Goal: Book appointment/travel/reservation

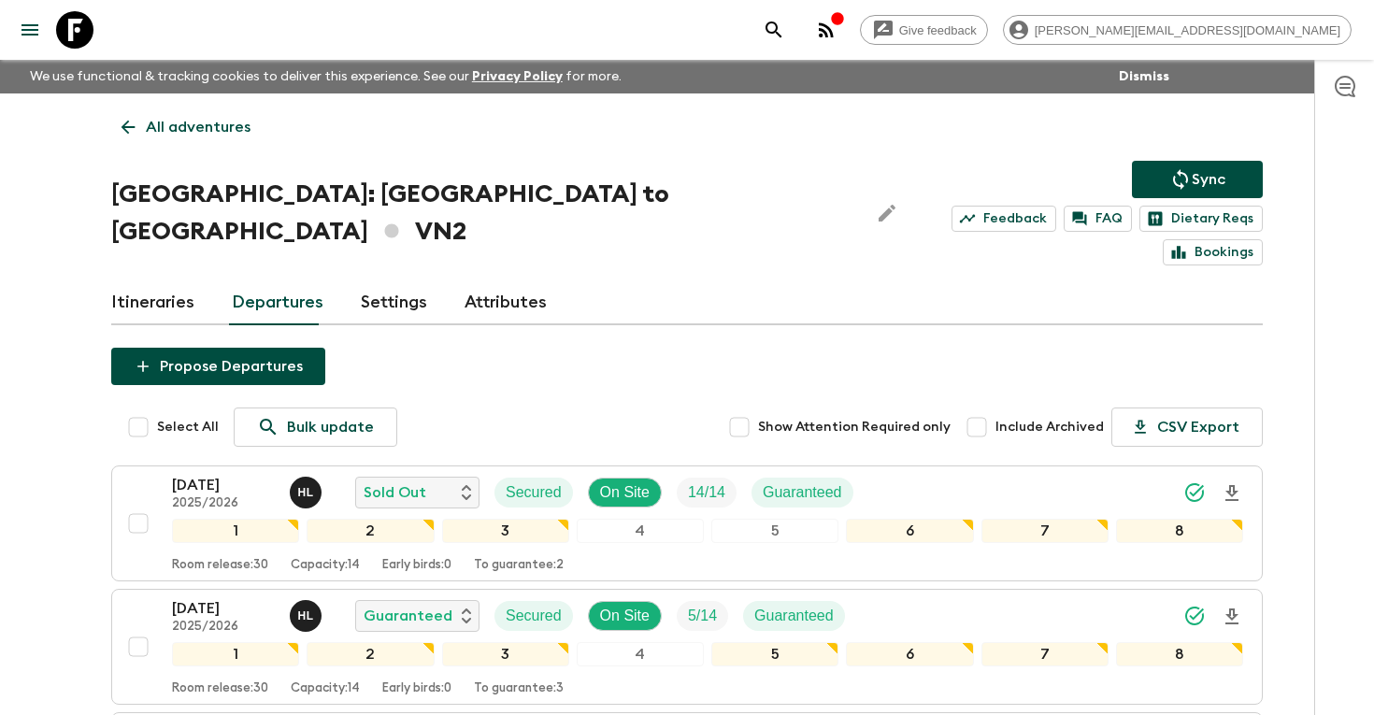
click at [792, 29] on button "search adventures" at bounding box center [773, 29] width 37 height 37
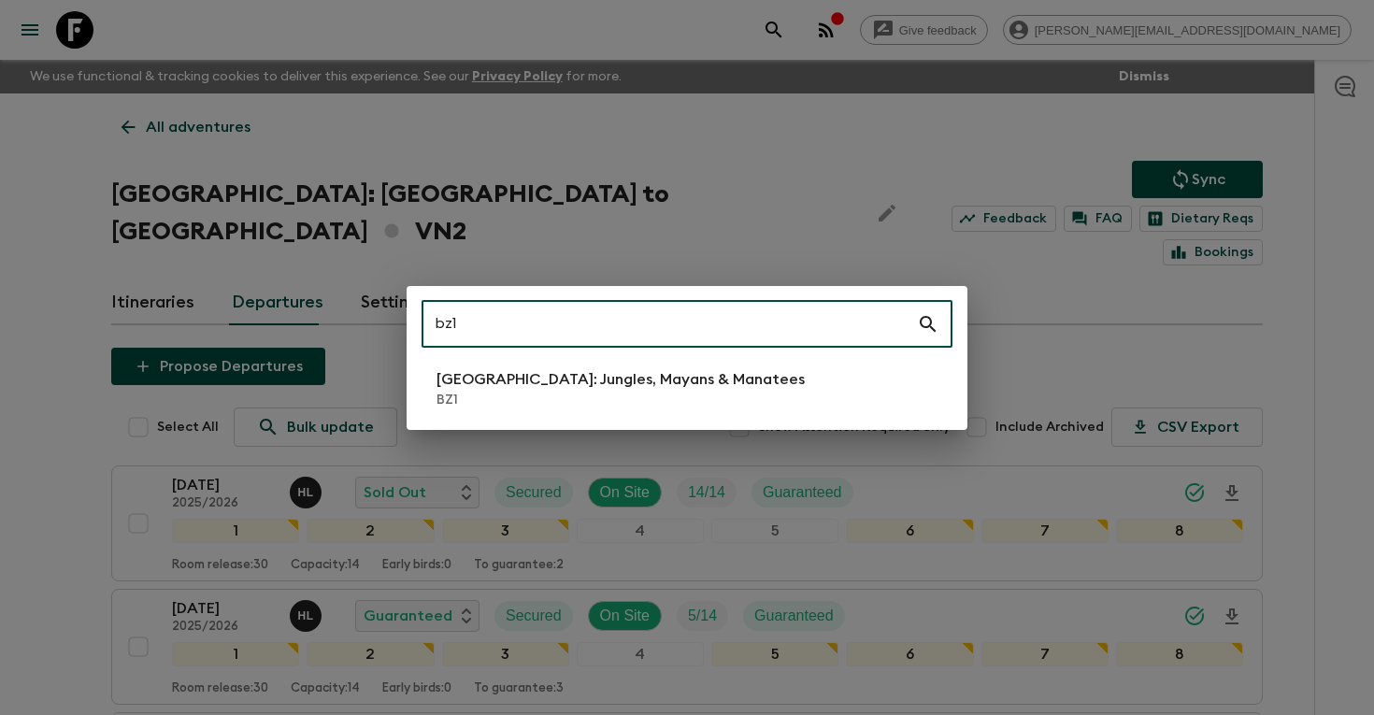
type input "bz1"
click at [669, 364] on li "[GEOGRAPHIC_DATA]: Jungles, Mayans & Manatees BZ1" at bounding box center [686, 389] width 531 height 52
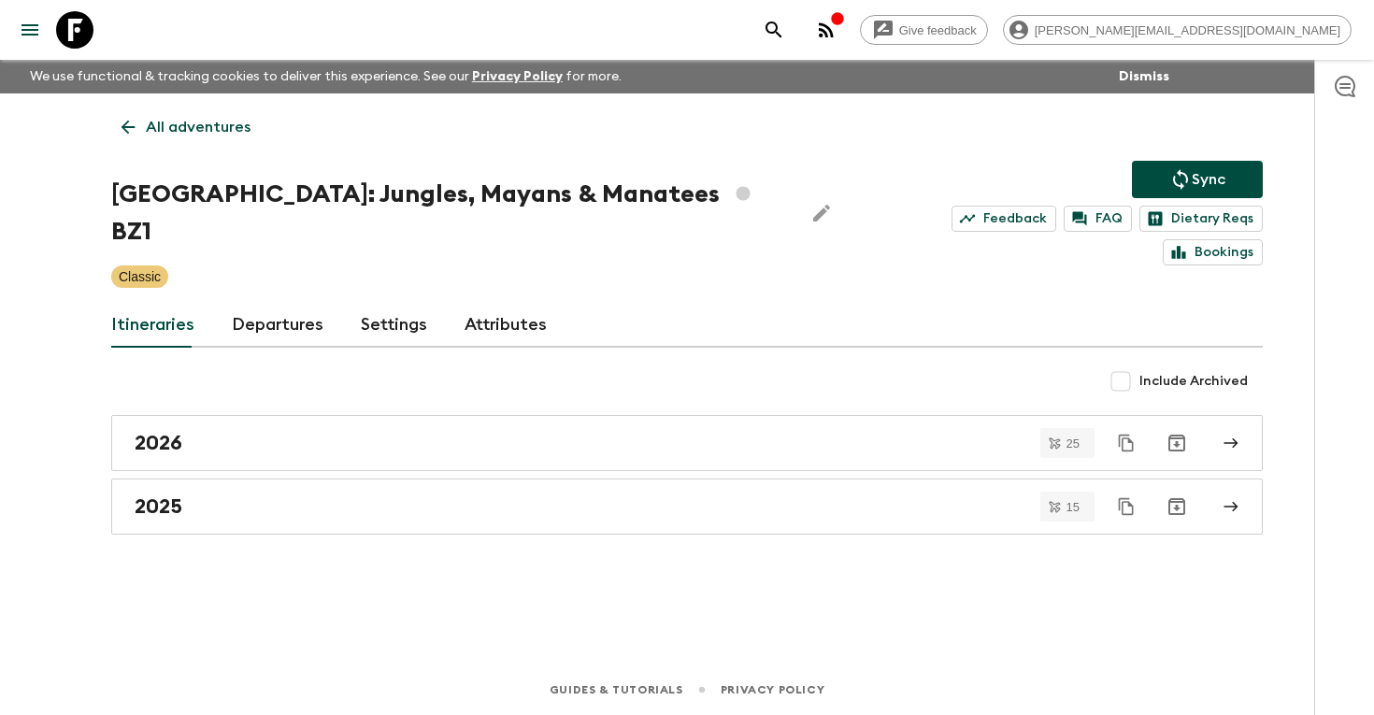
click at [270, 303] on link "Departures" at bounding box center [278, 325] width 92 height 45
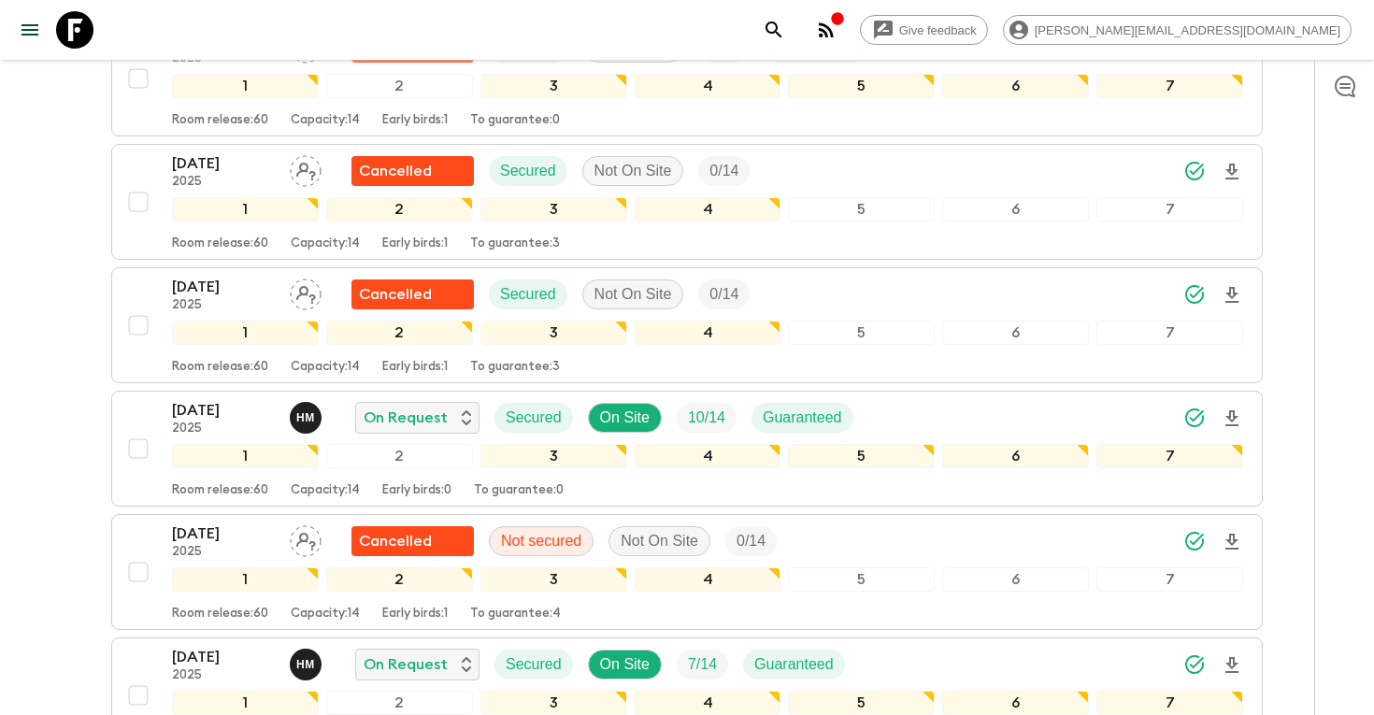
scroll to position [468, 0]
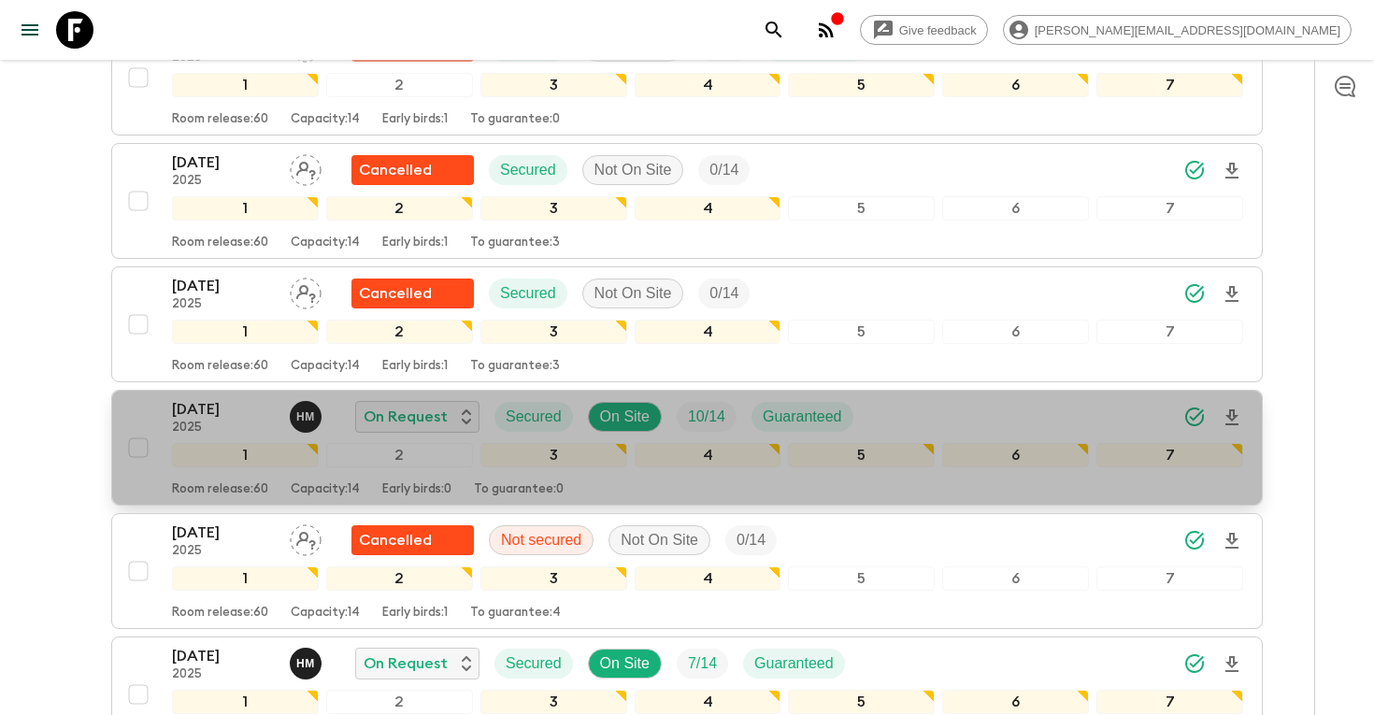
click at [251, 398] on p "[DATE]" at bounding box center [223, 409] width 103 height 22
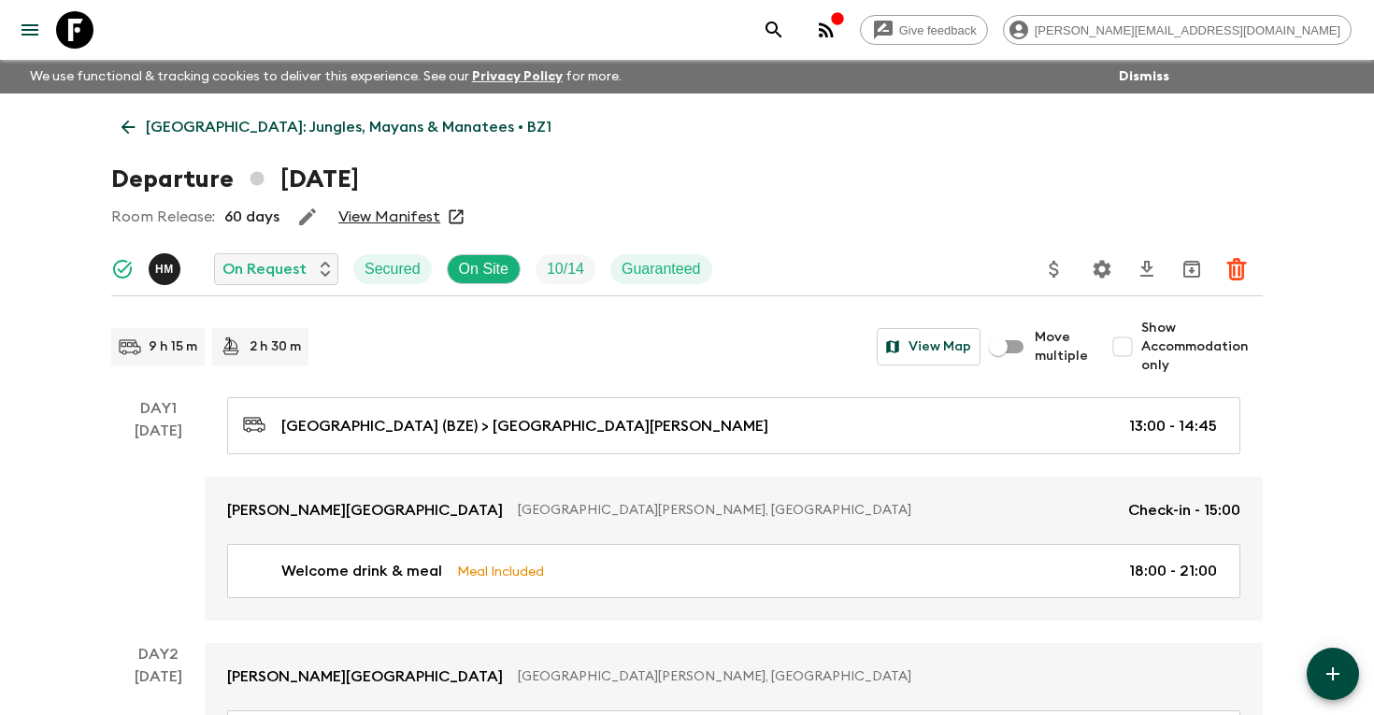
click at [785, 23] on icon "search adventures" at bounding box center [773, 30] width 22 height 22
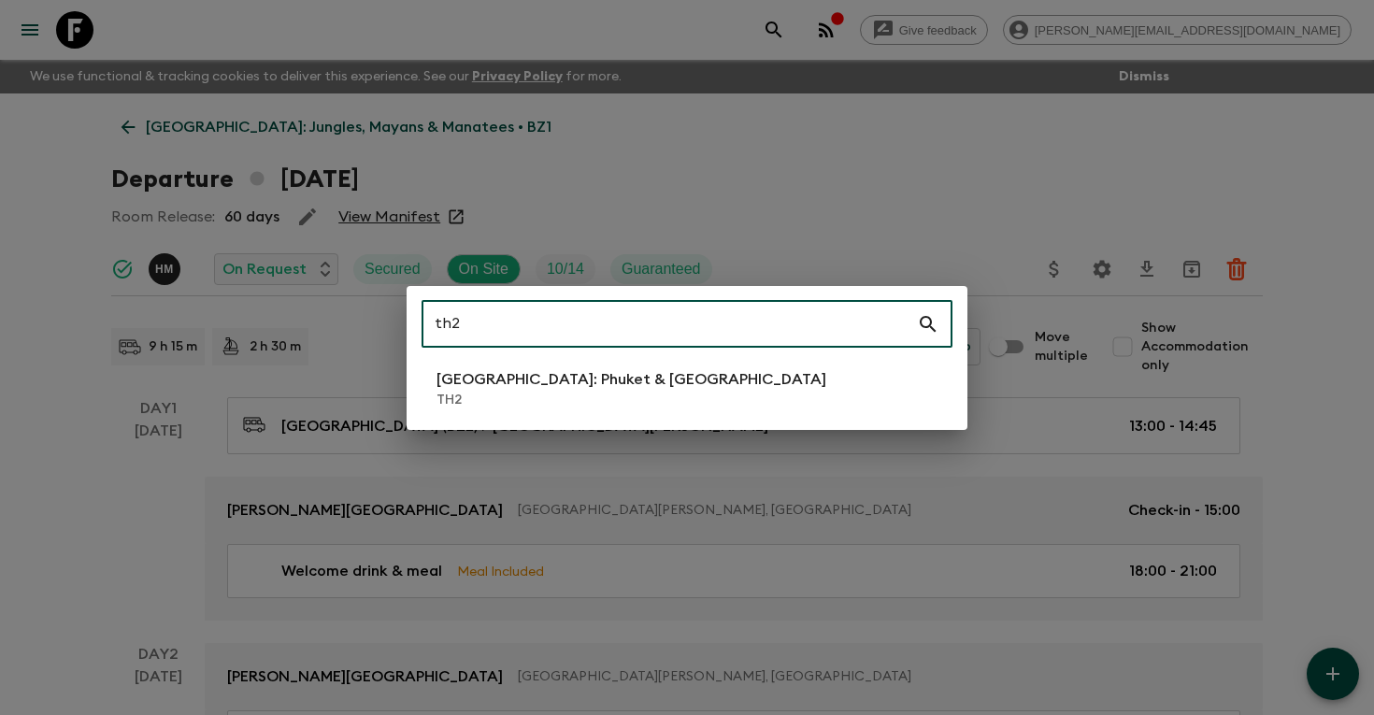
type input "th2"
click at [661, 406] on p "TH2" at bounding box center [631, 400] width 390 height 19
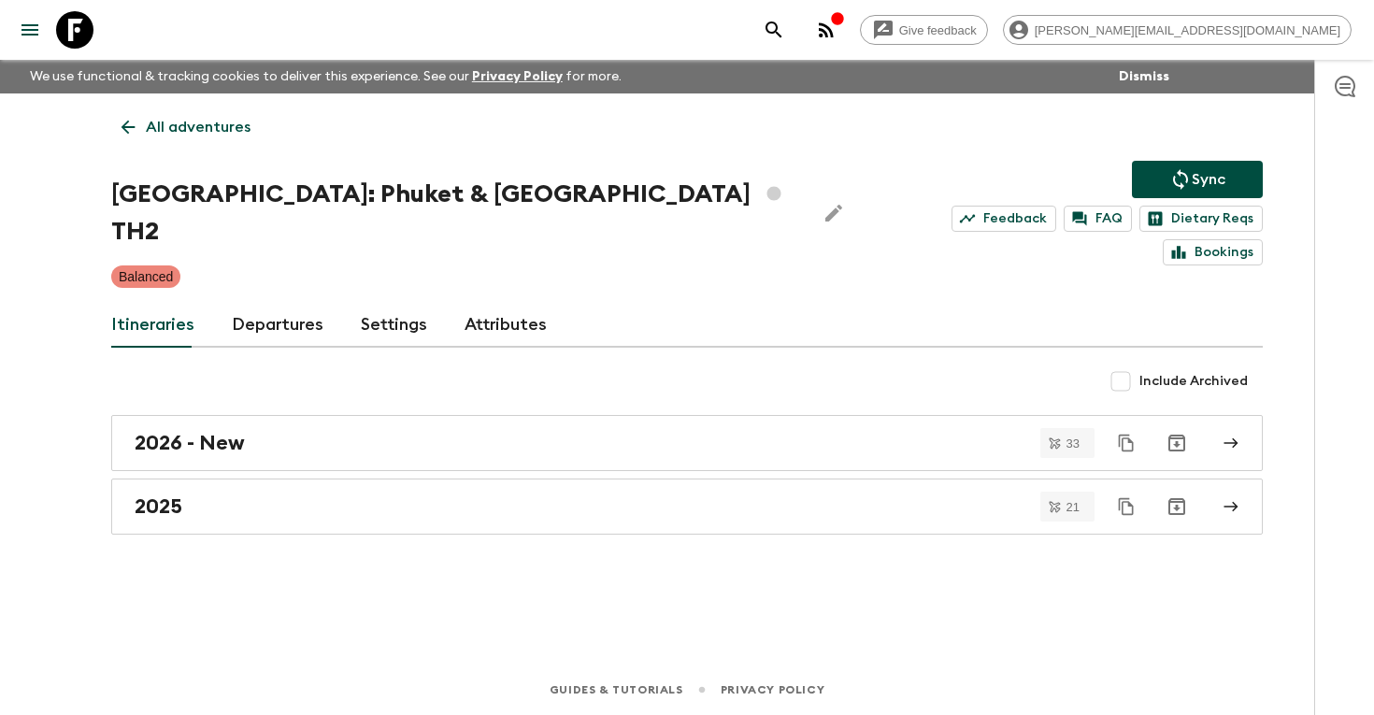
click at [266, 303] on link "Departures" at bounding box center [278, 325] width 92 height 45
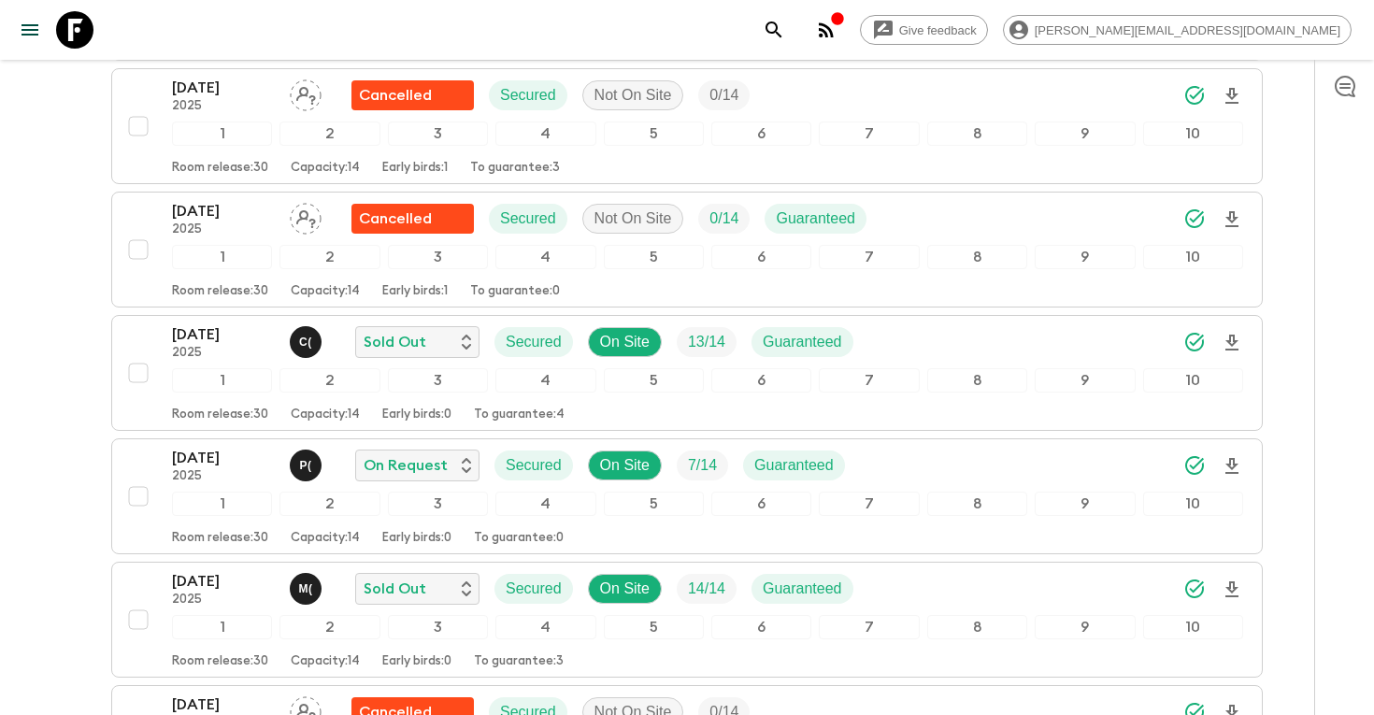
scroll to position [1220, 0]
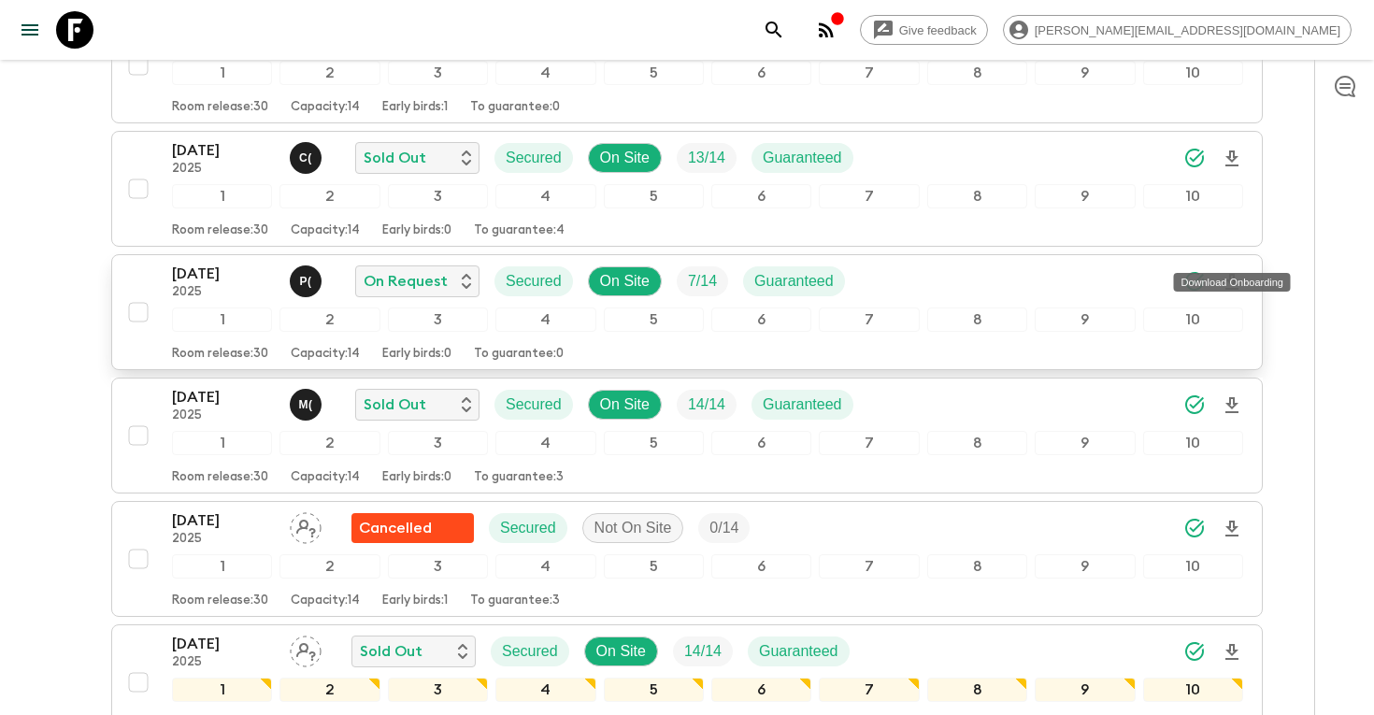
click at [1237, 271] on icon "Download Onboarding" at bounding box center [1231, 282] width 22 height 22
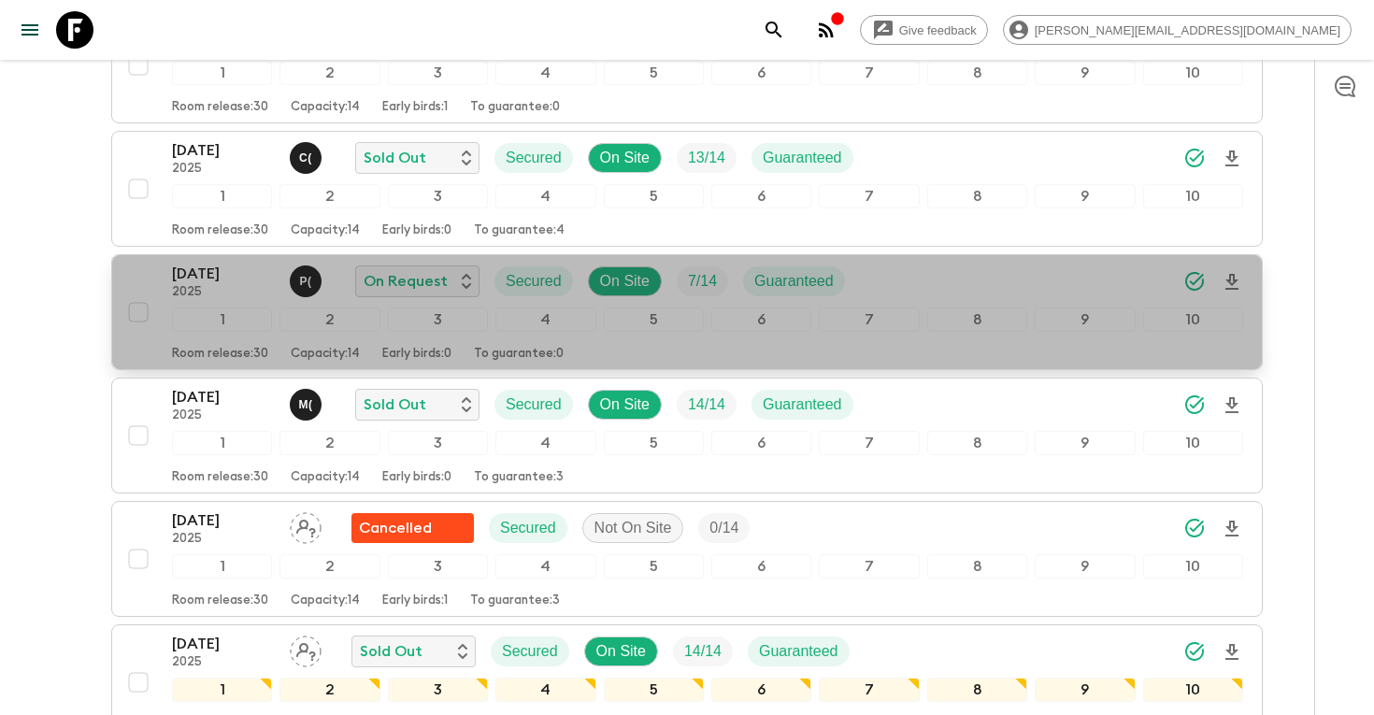
click at [224, 285] on p "2025" at bounding box center [223, 292] width 103 height 15
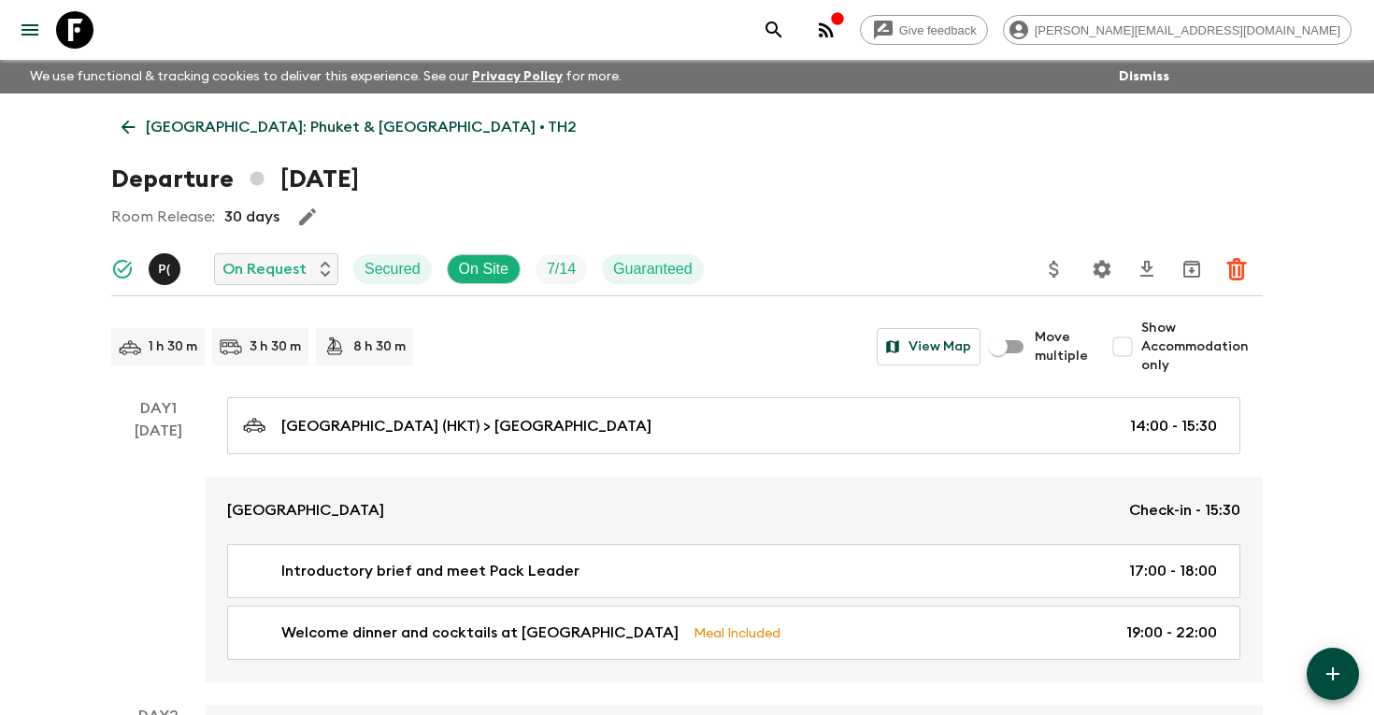
click at [1104, 269] on icon "Settings" at bounding box center [1101, 269] width 22 height 22
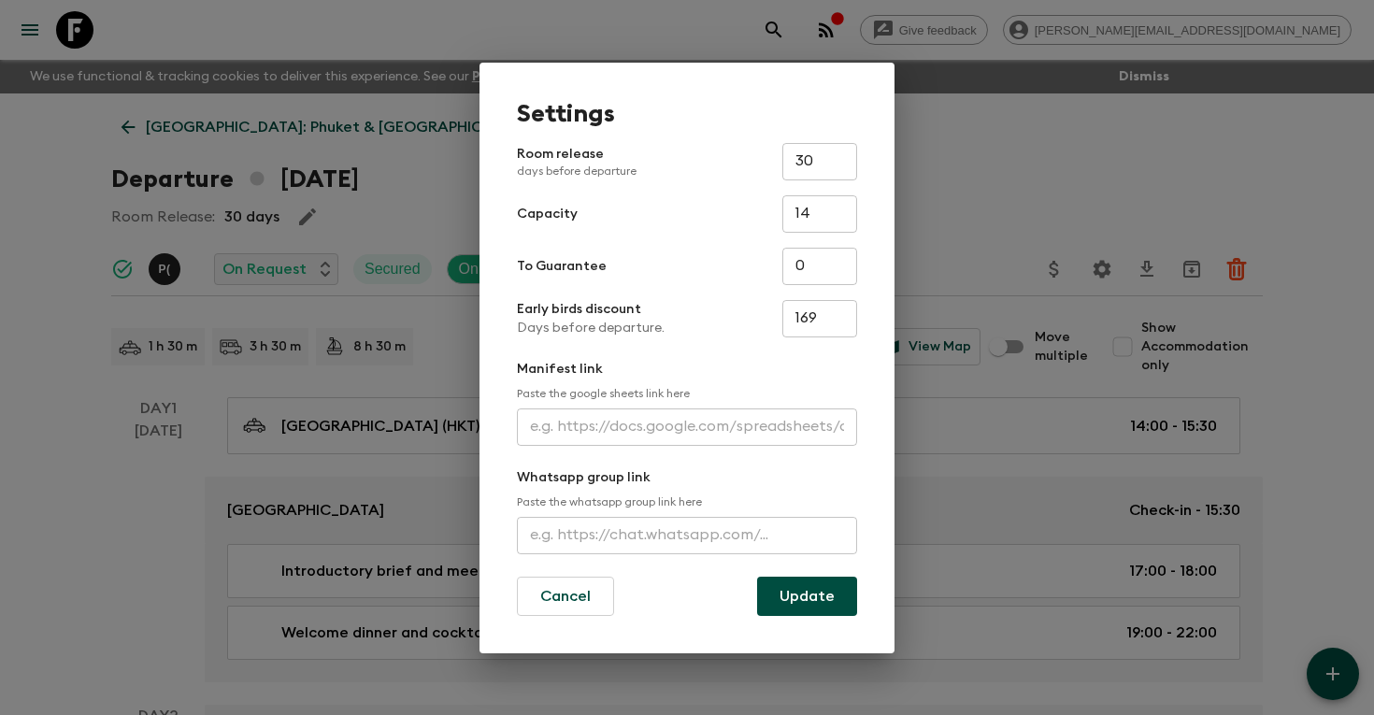
click at [625, 428] on input "text" at bounding box center [687, 426] width 340 height 37
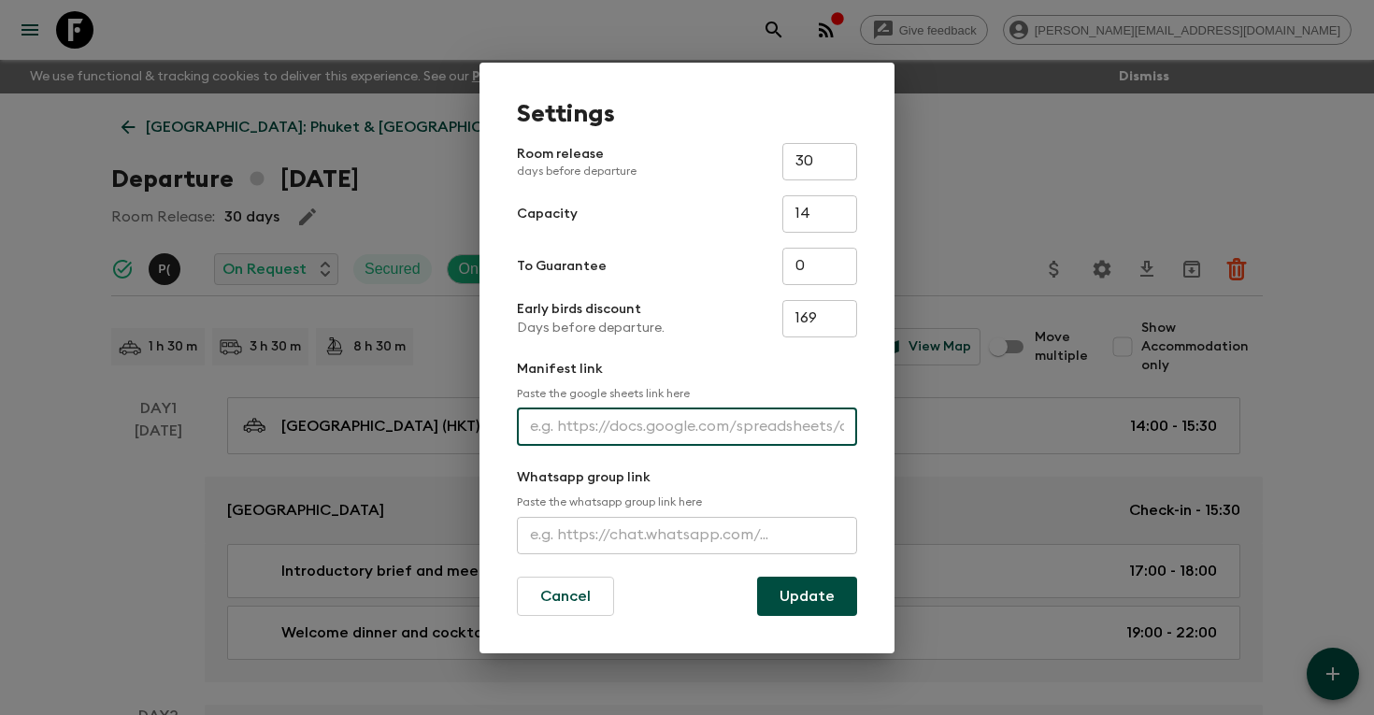
paste input "[URL][DOMAIN_NAME]"
type input "[URL][DOMAIN_NAME]"
click at [796, 589] on button "Update" at bounding box center [807, 595] width 100 height 39
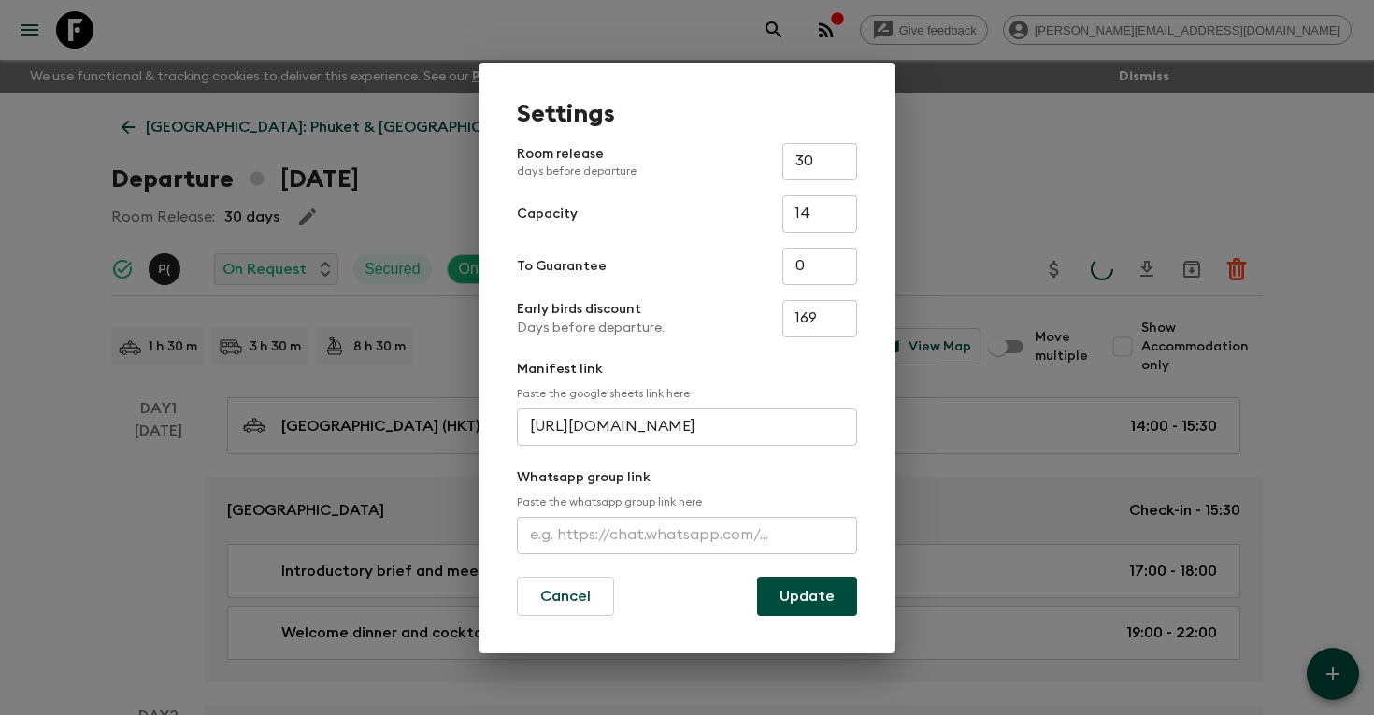
scroll to position [0, 0]
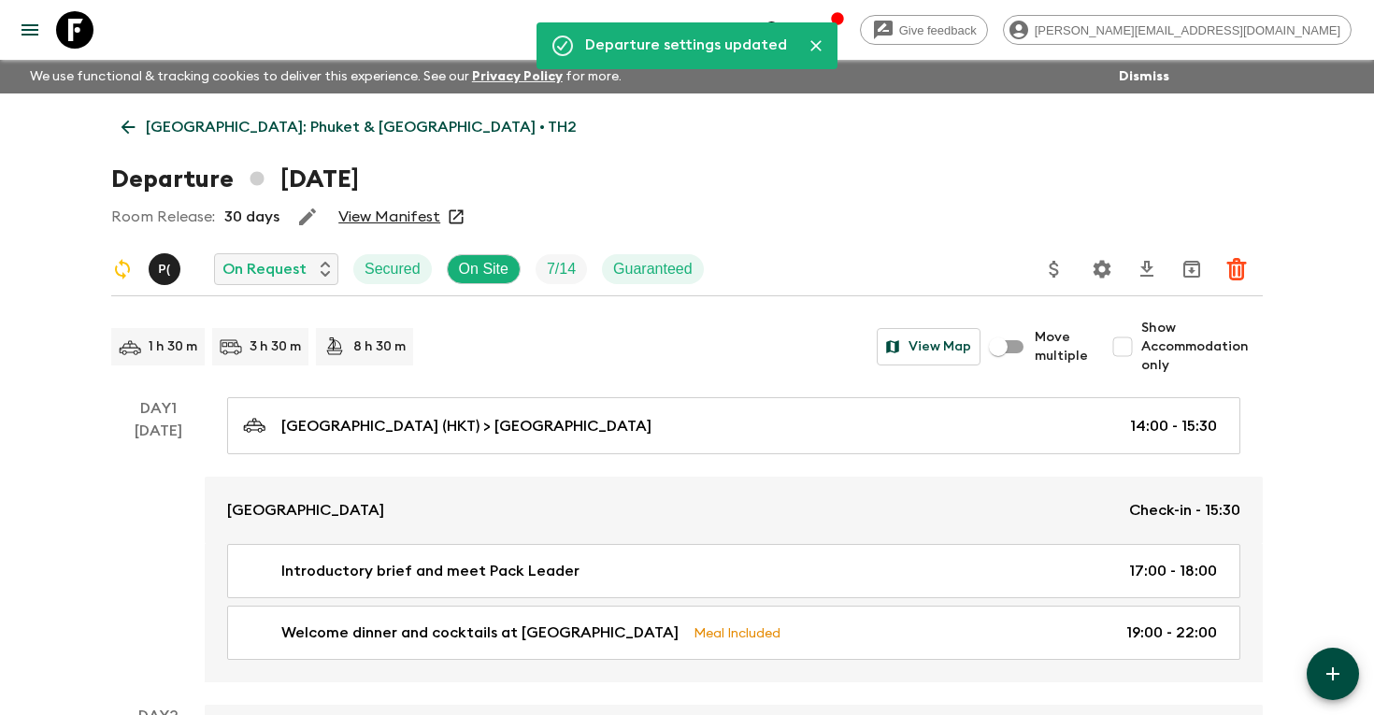
click at [299, 215] on icon "button" at bounding box center [307, 217] width 22 height 22
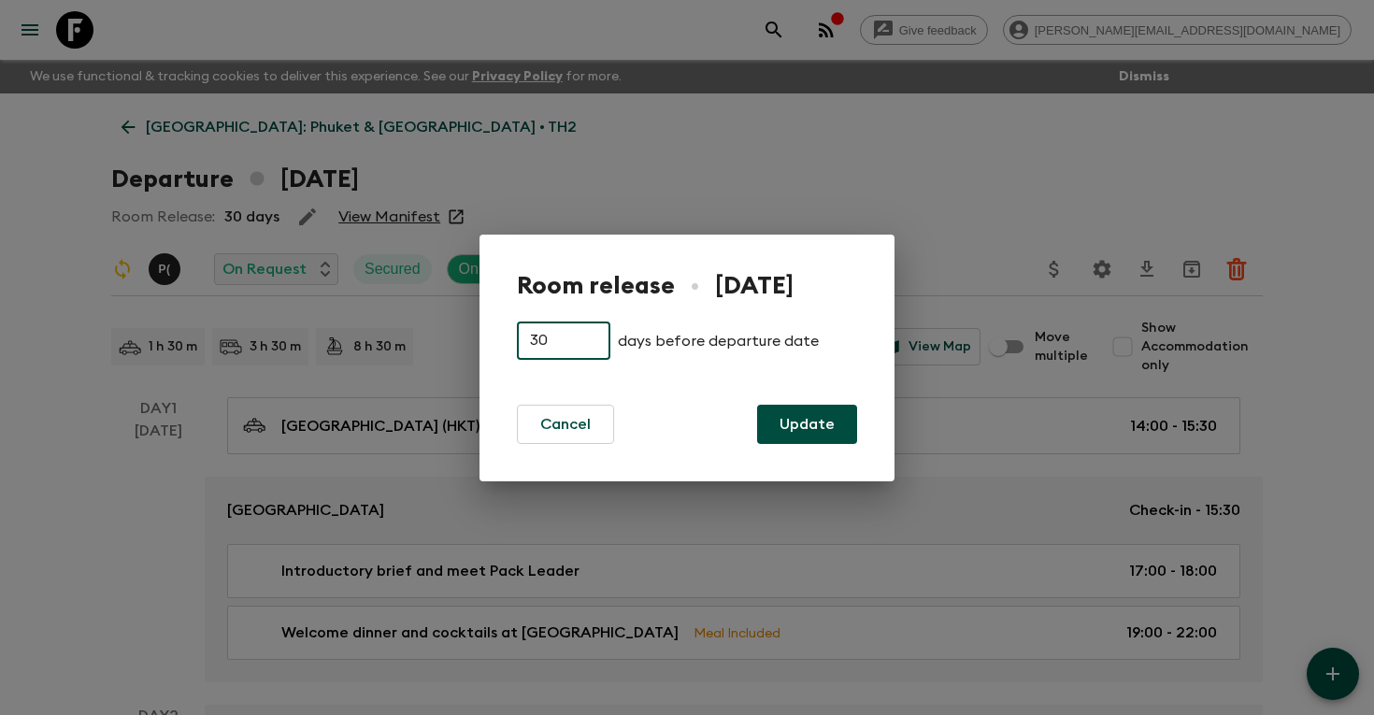
drag, startPoint x: 552, startPoint y: 339, endPoint x: 491, endPoint y: 339, distance: 61.7
click at [491, 339] on div "Room release • [DATE] 30 ​ days before departure date Cancel Update" at bounding box center [686, 358] width 415 height 247
type input "15"
click at [821, 421] on button "Update" at bounding box center [807, 424] width 100 height 39
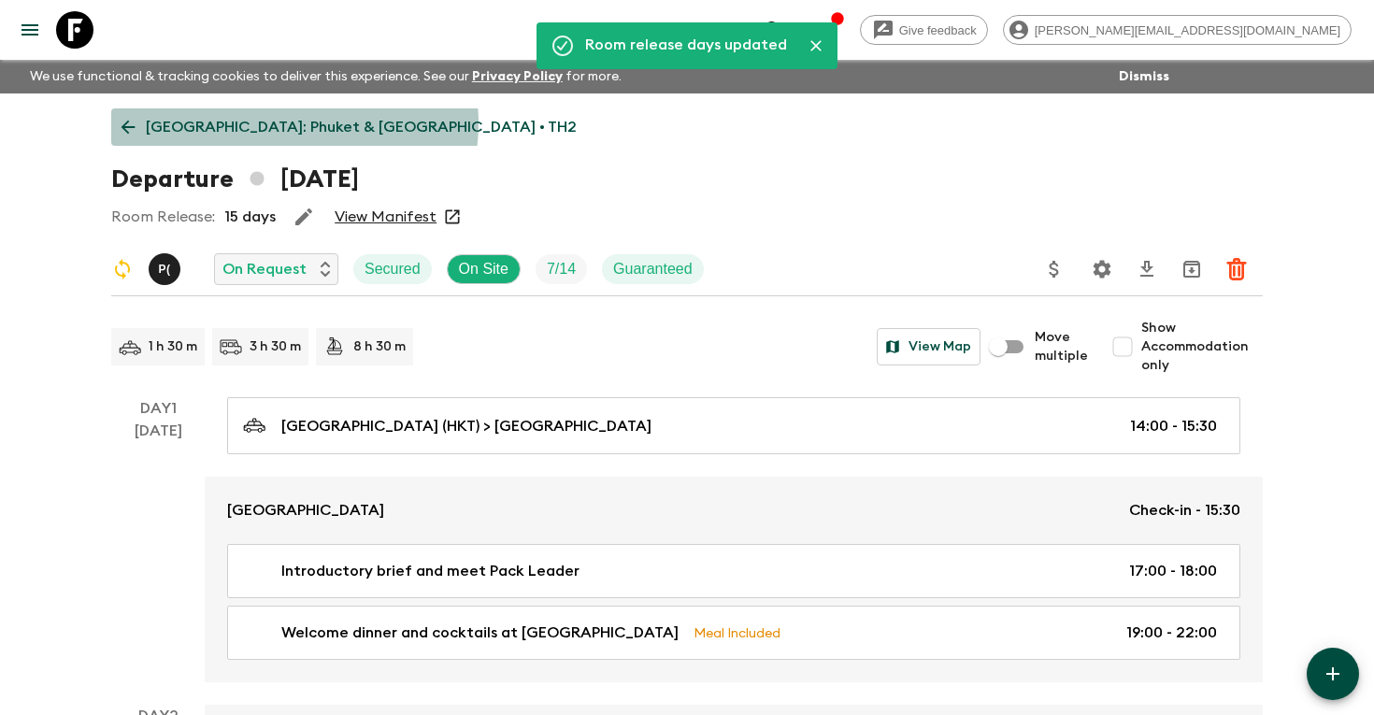
click at [293, 123] on p "[GEOGRAPHIC_DATA]: Phuket & [GEOGRAPHIC_DATA] • TH2" at bounding box center [361, 127] width 431 height 22
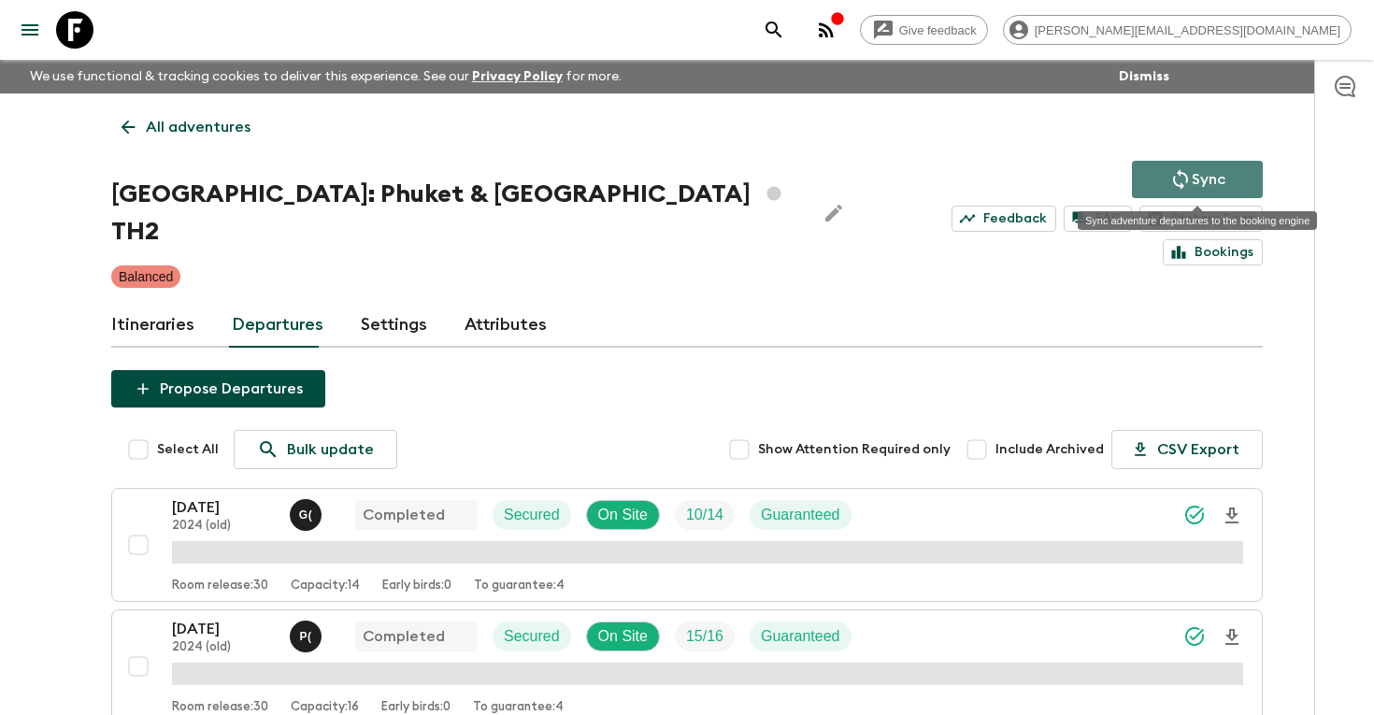
click at [1206, 182] on p "Sync" at bounding box center [1208, 179] width 34 height 22
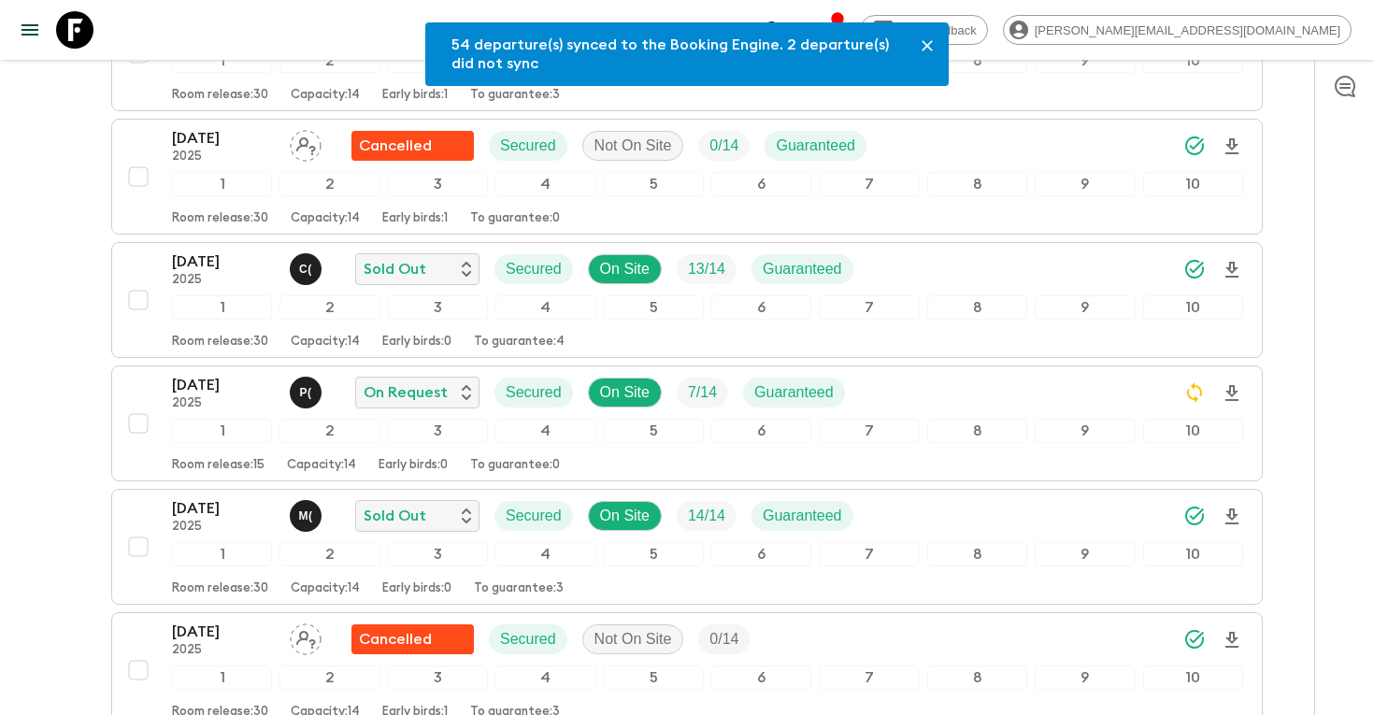
scroll to position [1126, 0]
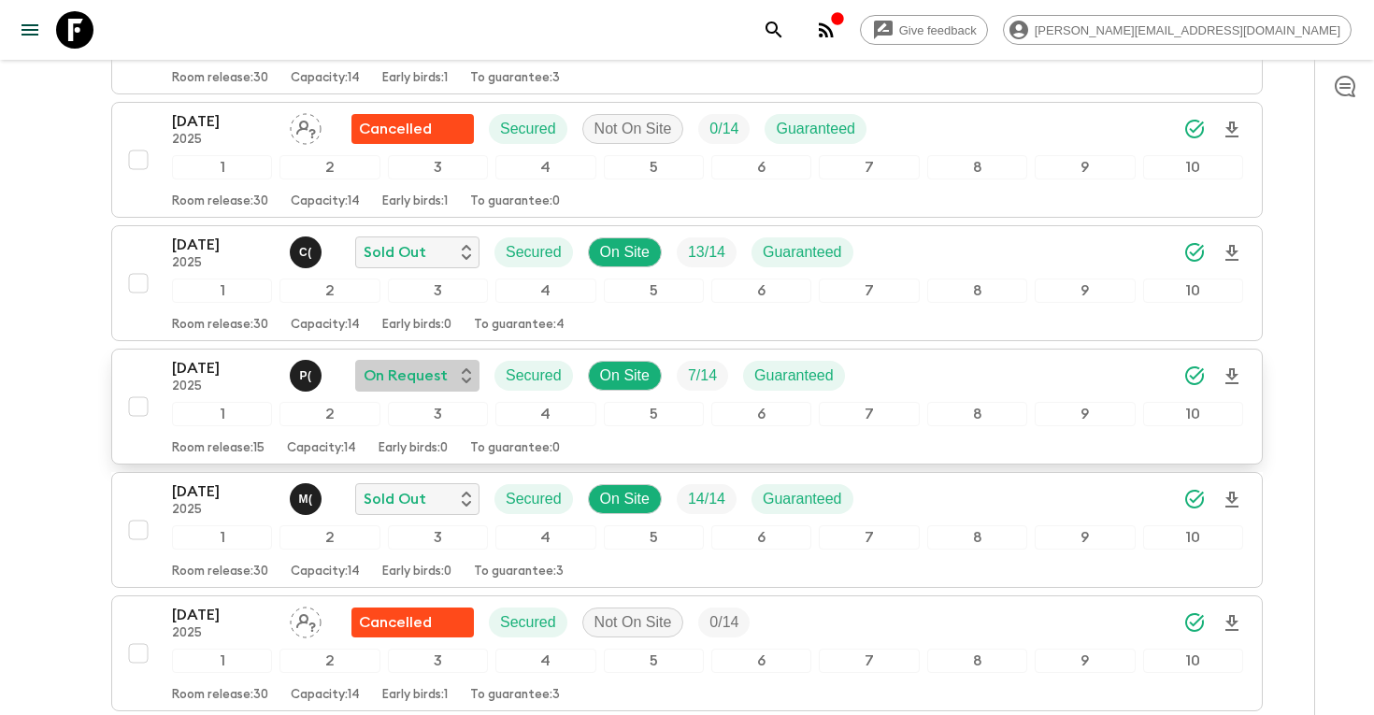
click at [402, 364] on p "On Request" at bounding box center [405, 375] width 84 height 22
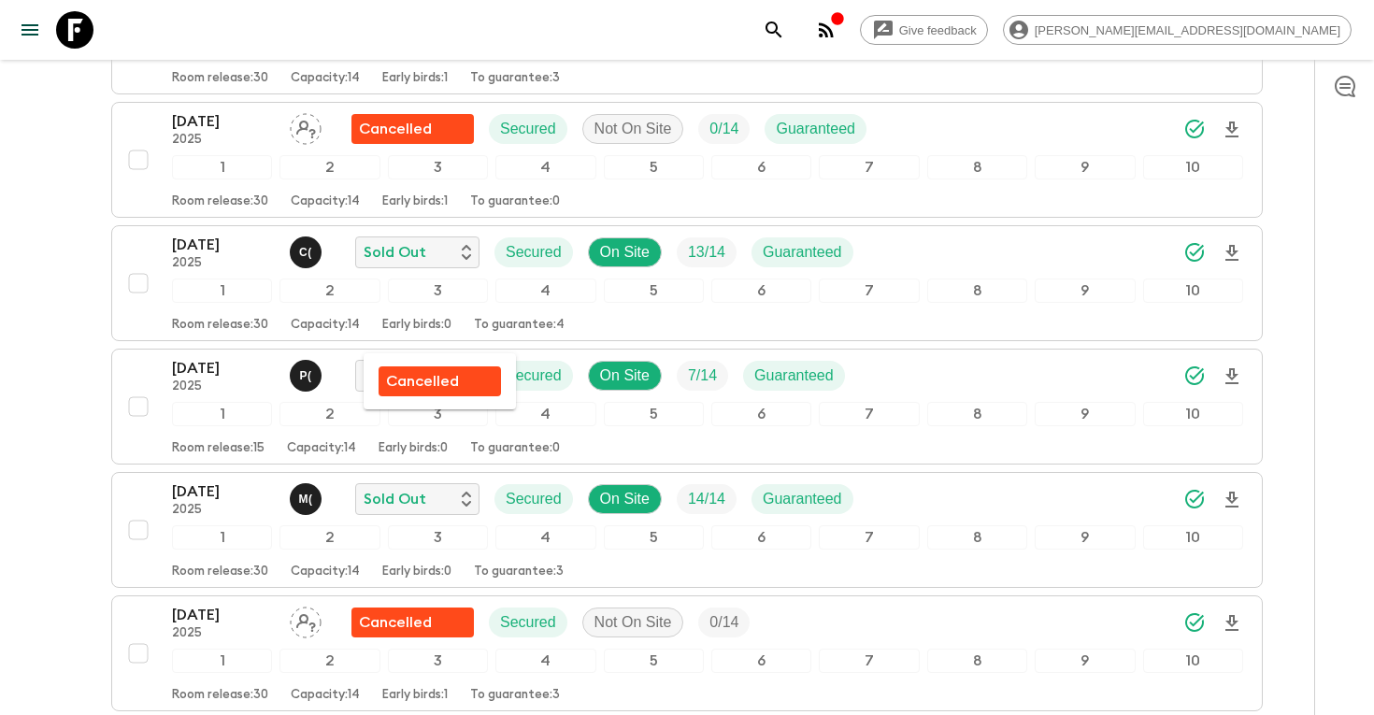
click at [223, 330] on div at bounding box center [687, 357] width 1374 height 715
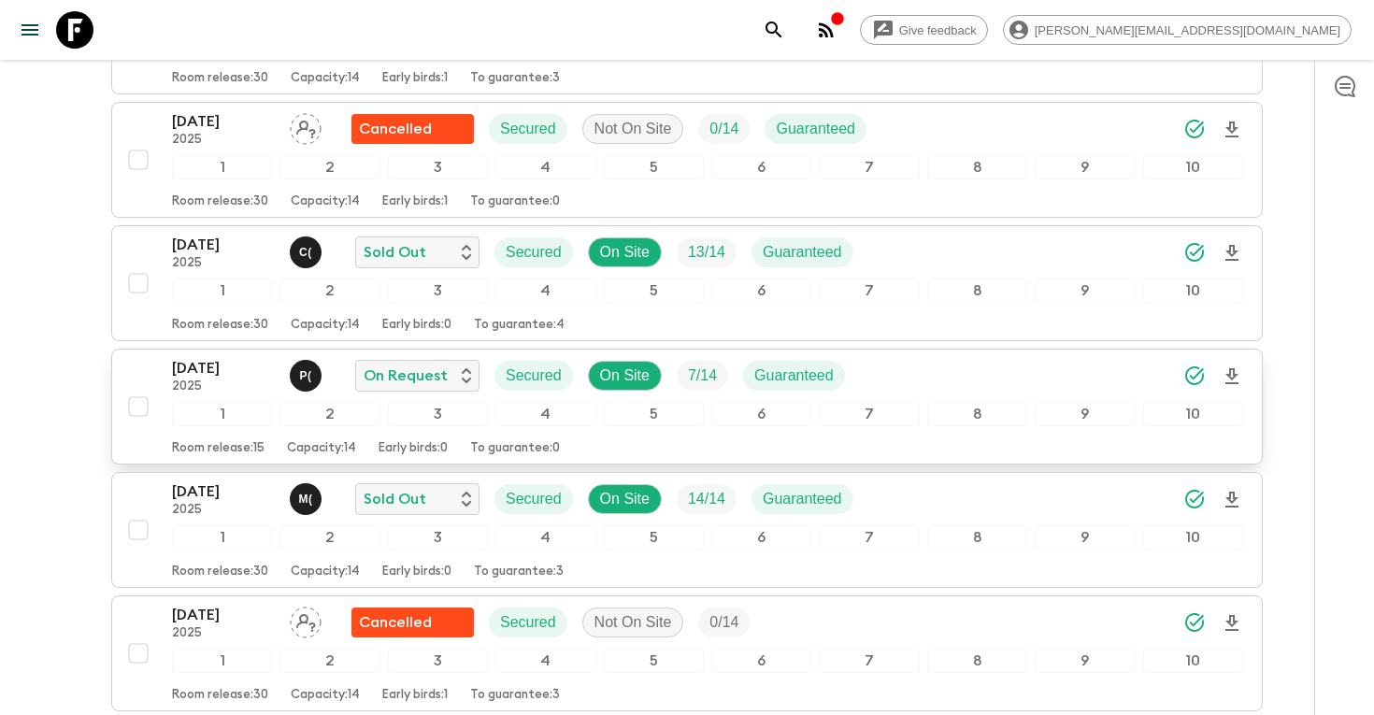
click at [987, 357] on div "[DATE] 2025 P ( On Request Secured On Site 7 / 14 Guaranteed" at bounding box center [707, 375] width 1071 height 37
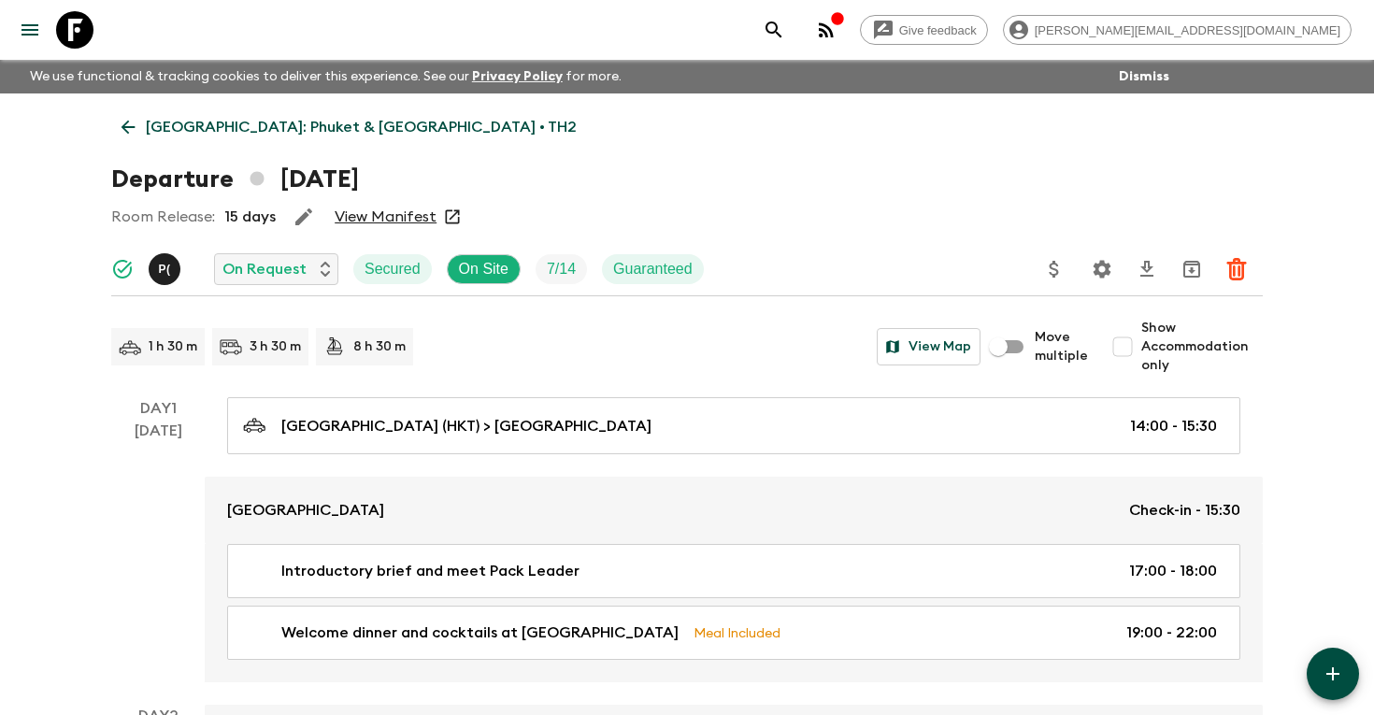
click at [299, 286] on div "P ( On Request Secured On Site 7 / 14 Guaranteed" at bounding box center [414, 268] width 607 height 37
click at [299, 276] on p "On Request" at bounding box center [264, 269] width 84 height 22
click at [299, 276] on div at bounding box center [687, 357] width 1374 height 715
click at [792, 23] on button "search adventures" at bounding box center [773, 29] width 37 height 37
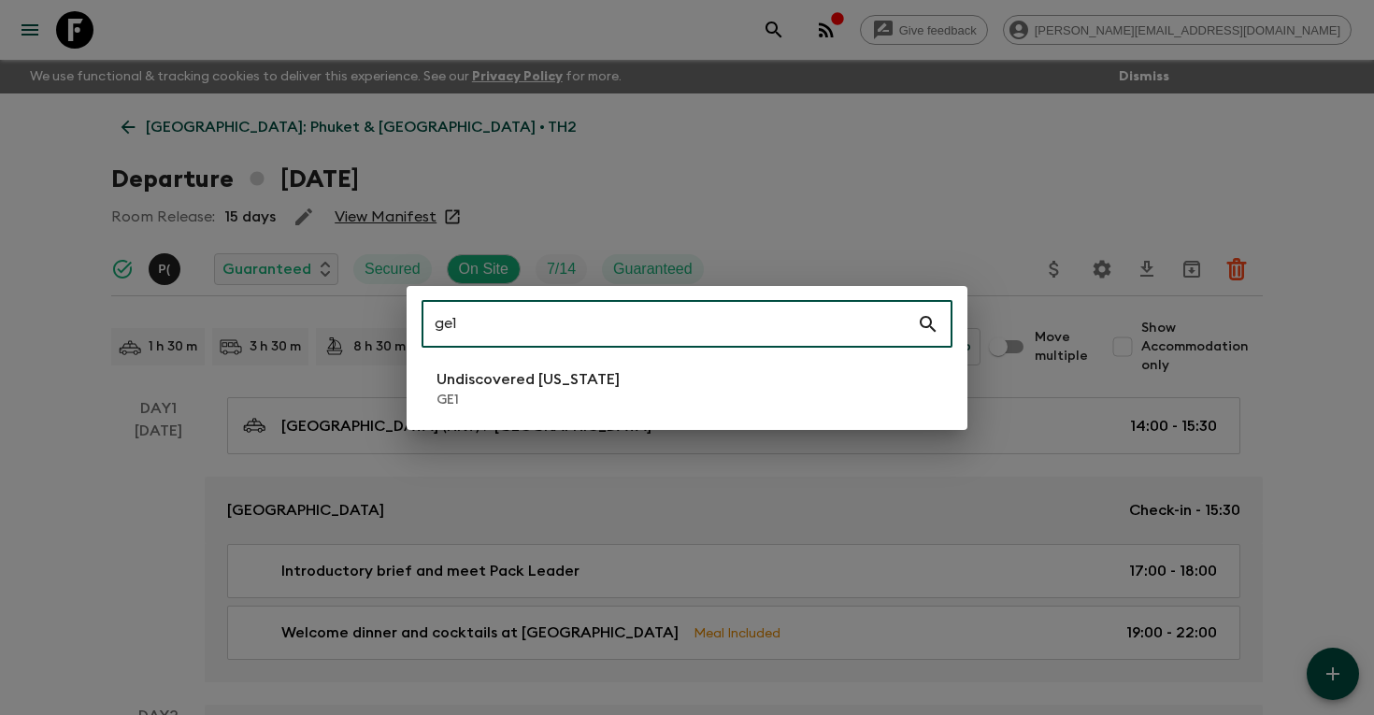
type input "ge1"
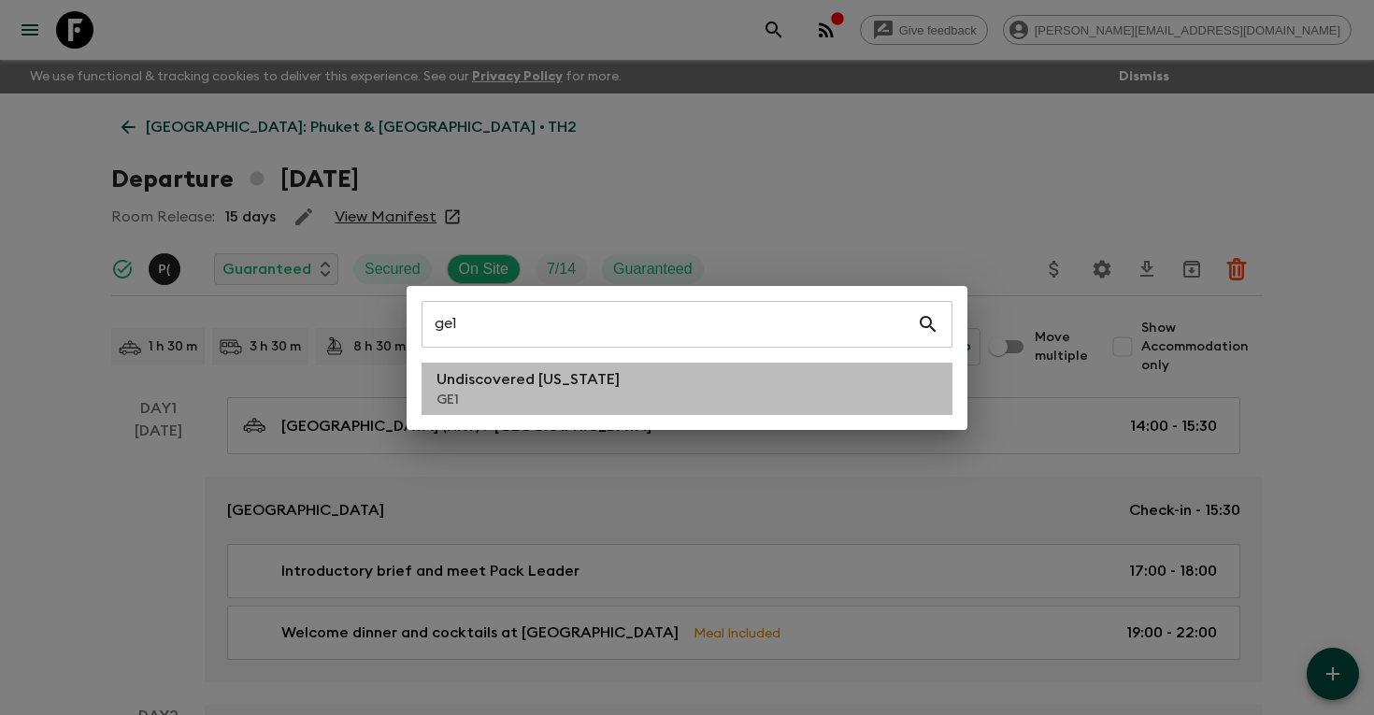
click at [558, 365] on li "Undiscovered [US_STATE] GE1" at bounding box center [686, 389] width 531 height 52
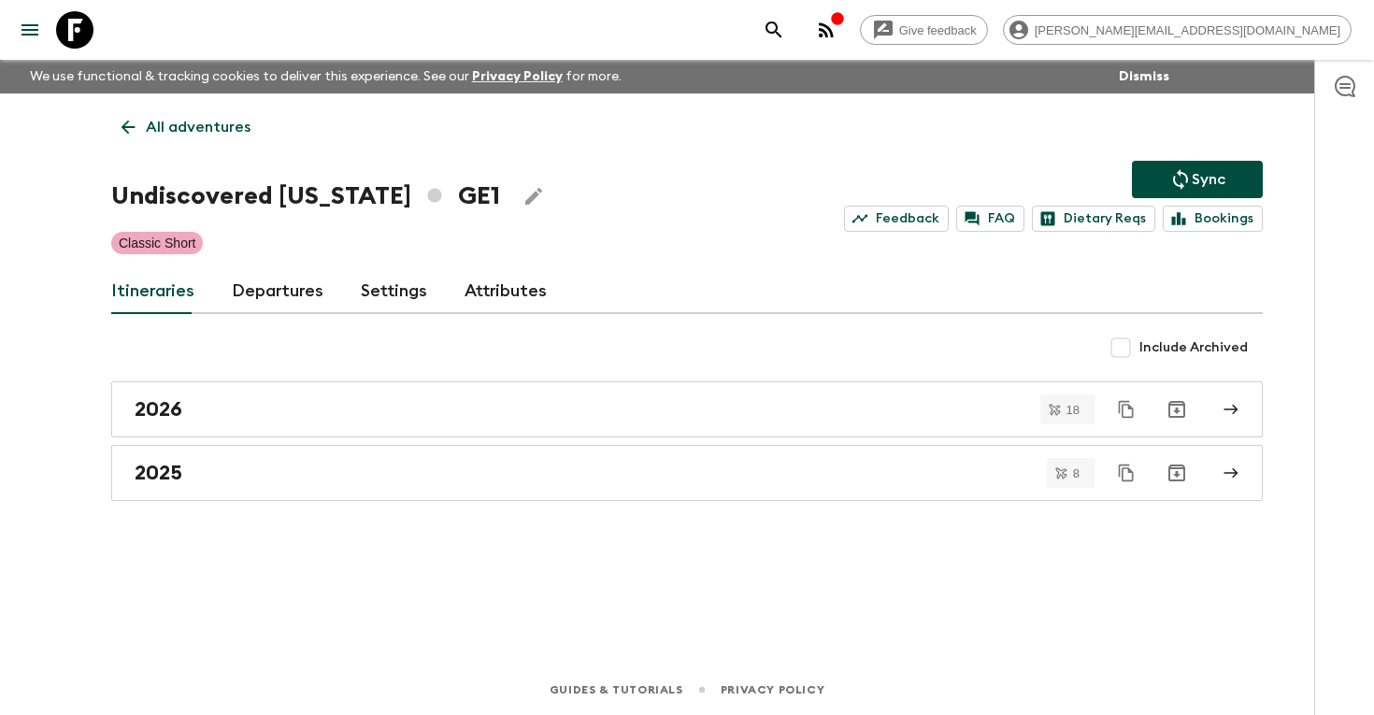
click at [269, 290] on link "Departures" at bounding box center [278, 291] width 92 height 45
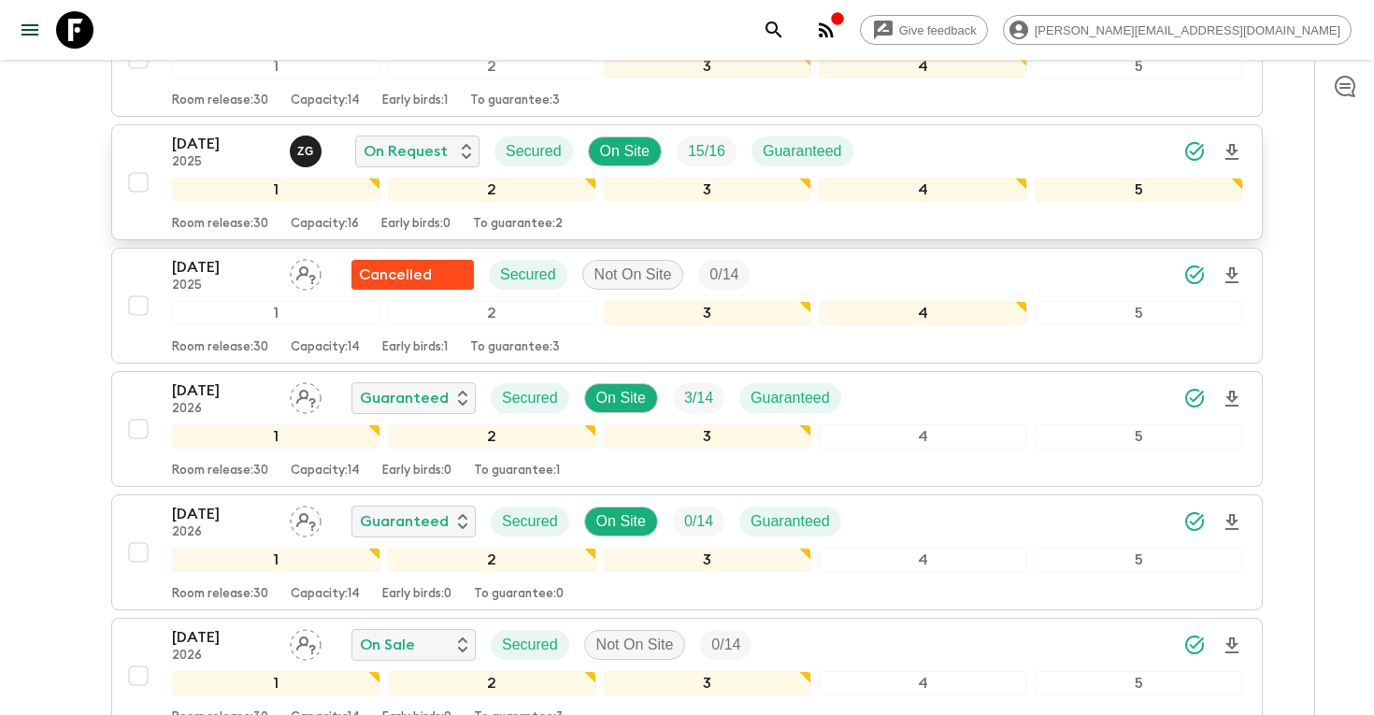
scroll to position [1800, 0]
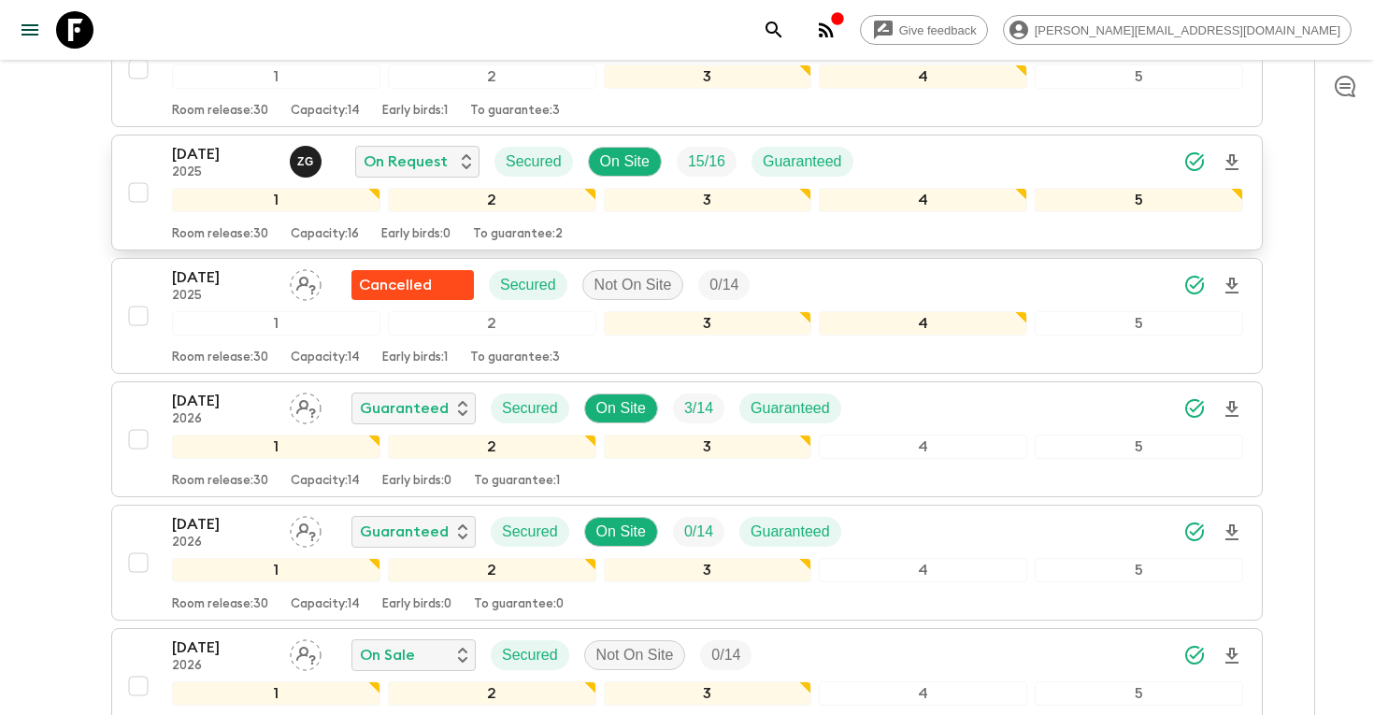
click at [1231, 162] on icon "Download Onboarding" at bounding box center [1231, 162] width 22 height 22
click at [785, 31] on icon "search adventures" at bounding box center [773, 30] width 22 height 22
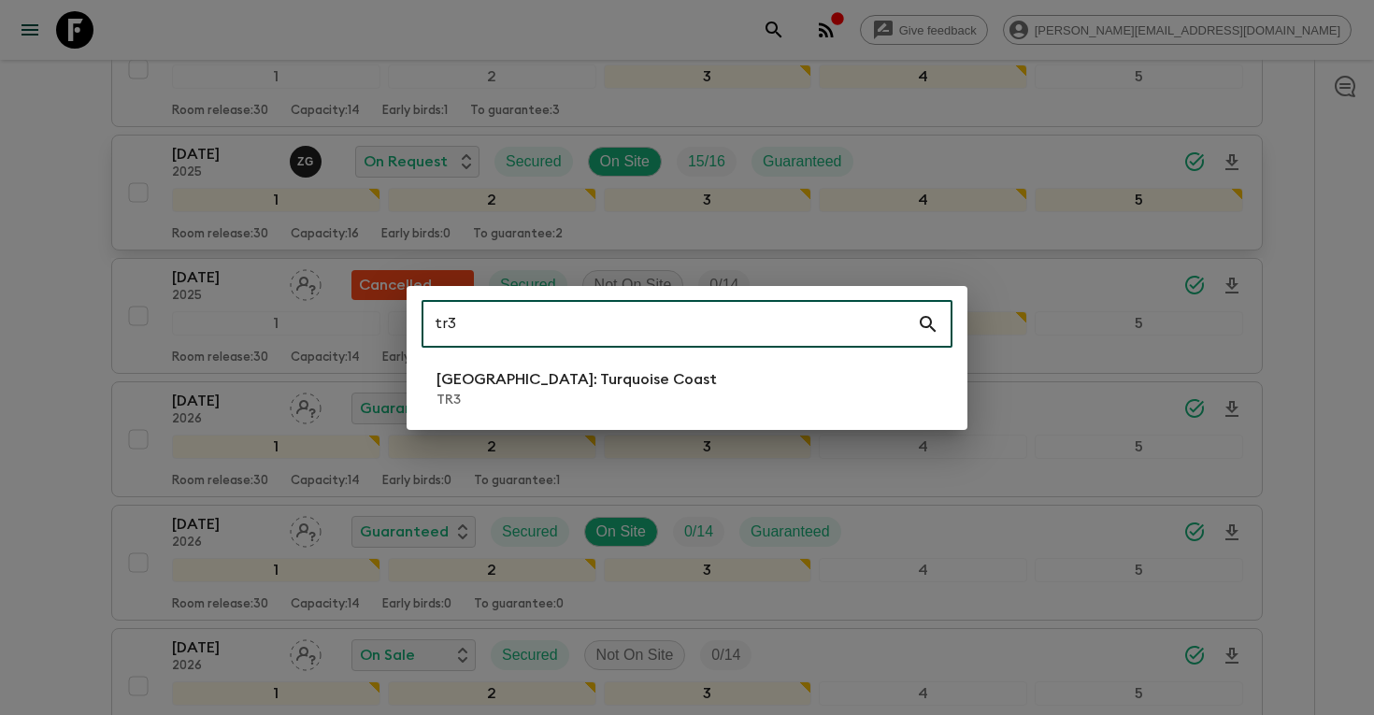
type input "tr3"
click at [680, 393] on li "Türkiye: Turquoise Coast TR3" at bounding box center [686, 389] width 531 height 52
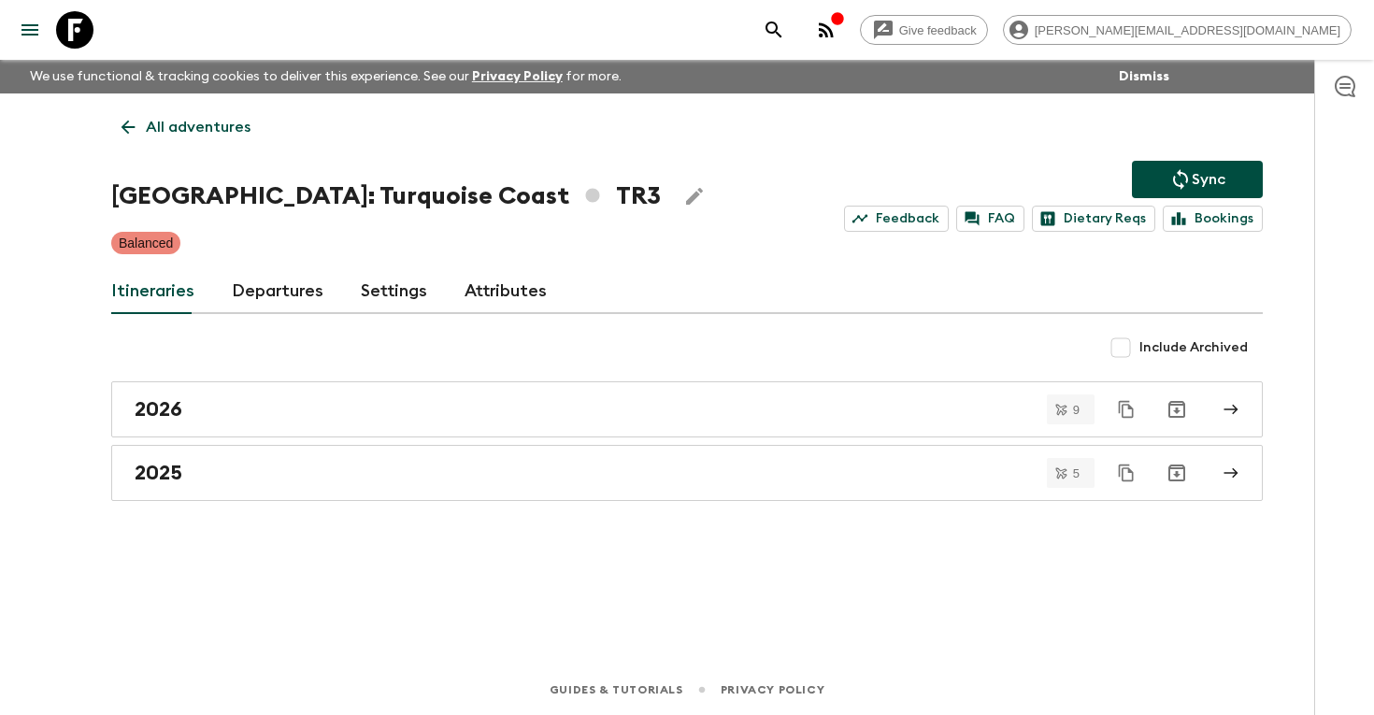
click at [283, 283] on link "Departures" at bounding box center [278, 291] width 92 height 45
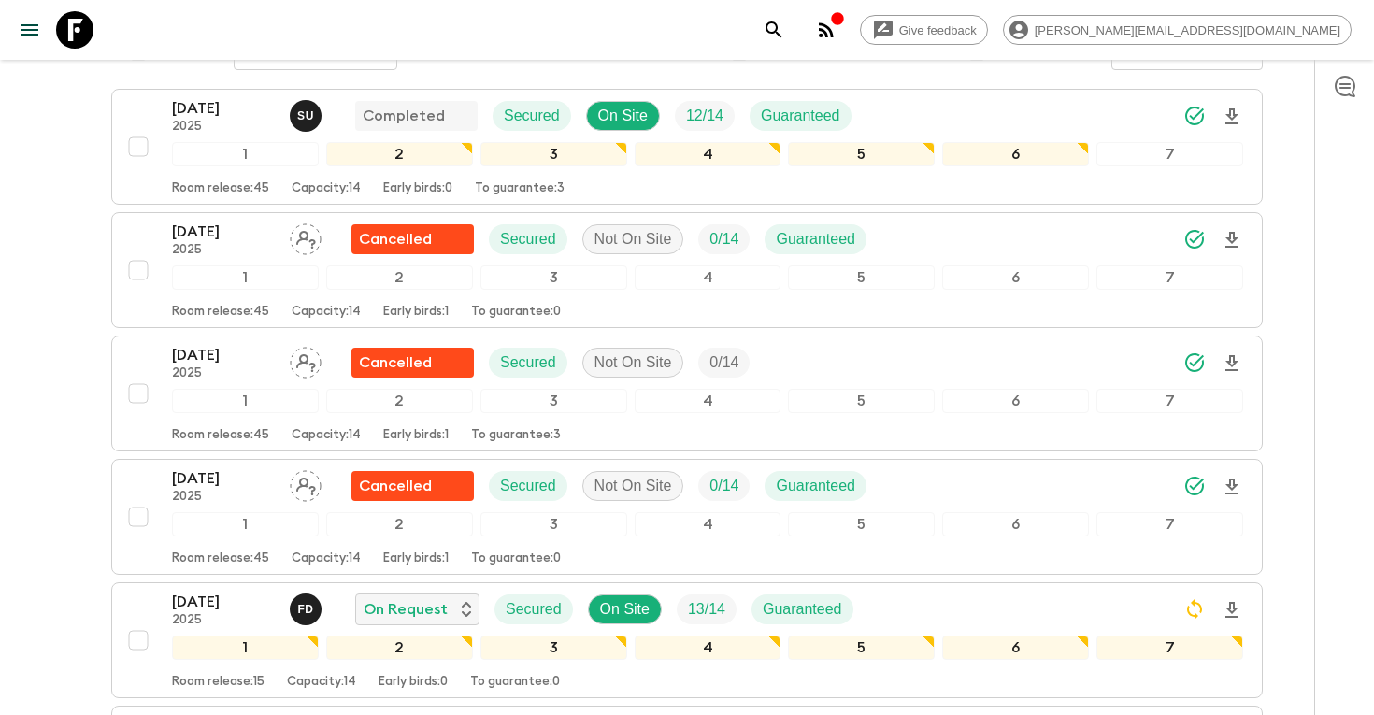
scroll to position [688, 0]
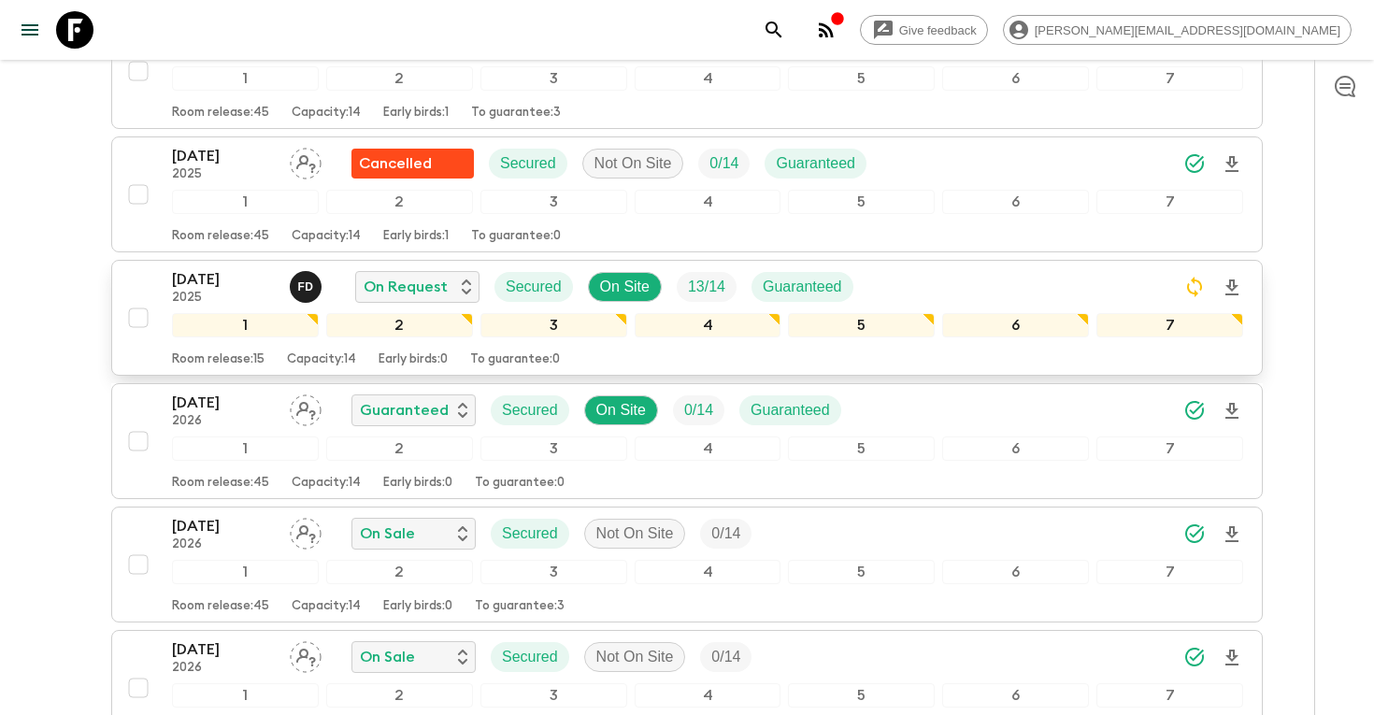
click at [1231, 292] on icon "Download Onboarding" at bounding box center [1231, 288] width 22 height 22
click at [206, 281] on p "19 Oct 2025" at bounding box center [223, 279] width 103 height 22
